Goal: Task Accomplishment & Management: Use online tool/utility

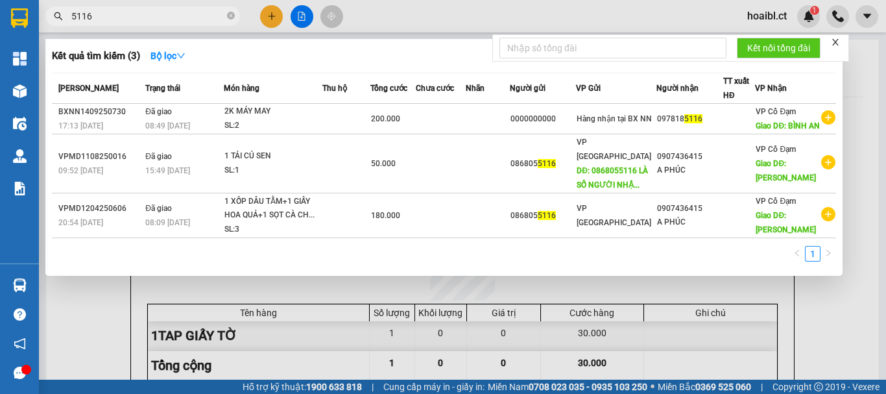
scroll to position [0, 26]
click at [94, 18] on input "5116" at bounding box center [147, 16] width 153 height 14
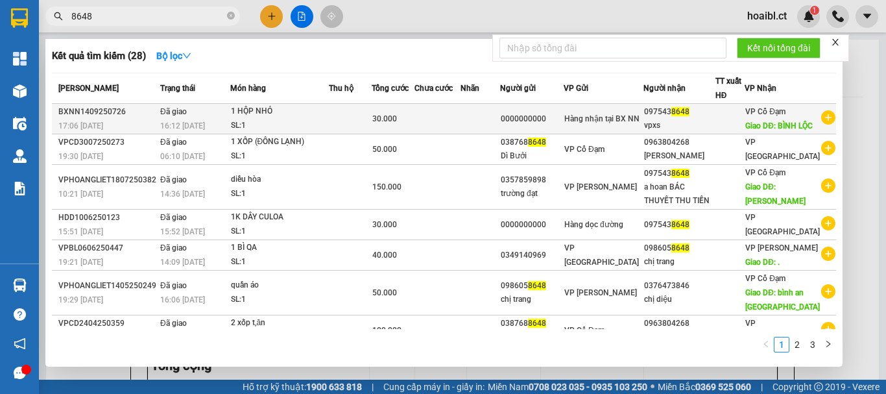
type input "8648"
click at [563, 126] on div "0000000000" at bounding box center [532, 119] width 62 height 14
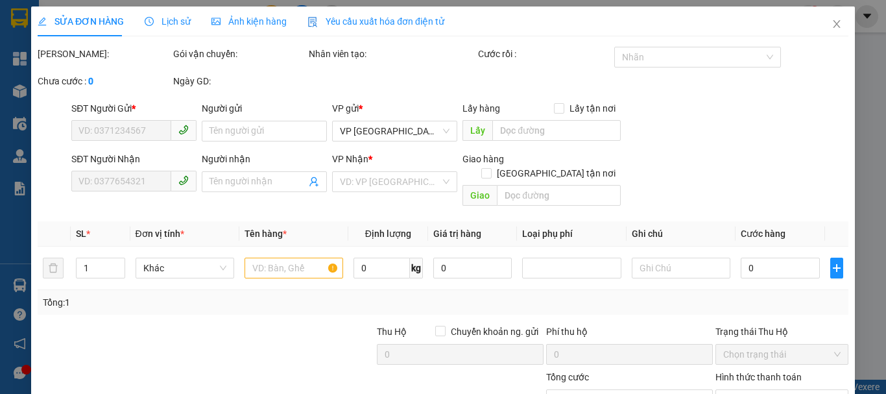
type input "0000000000"
type input "0975438648"
type input "vpxs"
type input "BÌNH LỘC"
type input "30.000"
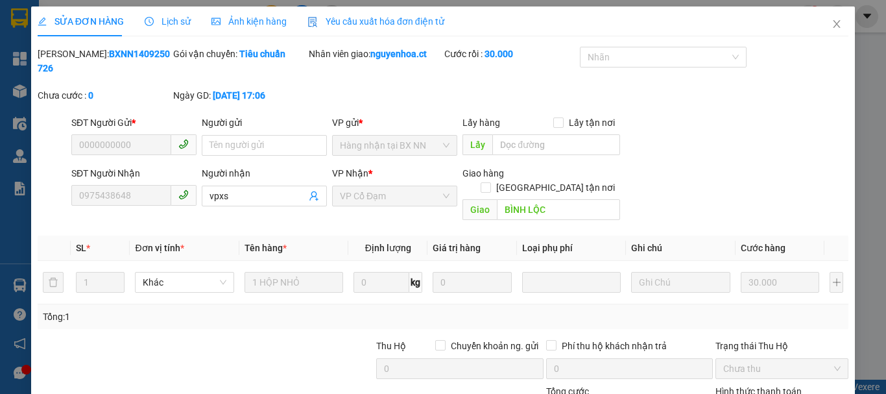
click at [220, 309] on div "Tổng: 1" at bounding box center [193, 316] width 300 height 14
click at [172, 21] on span "Lịch sử" at bounding box center [168, 21] width 46 height 10
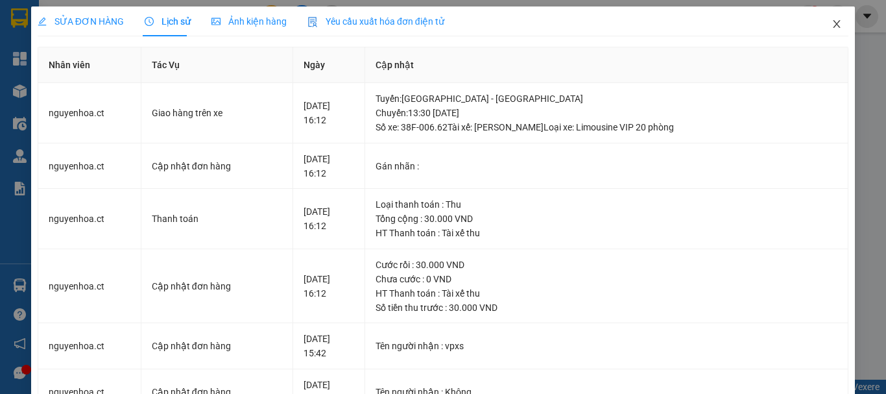
click at [831, 29] on icon "close" at bounding box center [836, 24] width 10 height 10
